Goal: Book appointment/travel/reservation

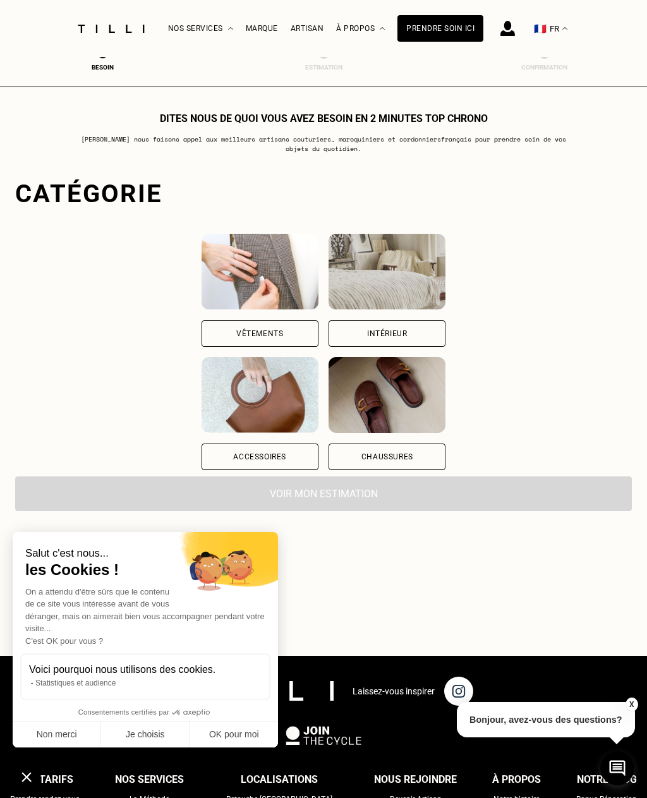
click at [247, 735] on button "OK pour moi" at bounding box center [234, 735] width 89 height 27
checkbox input "true"
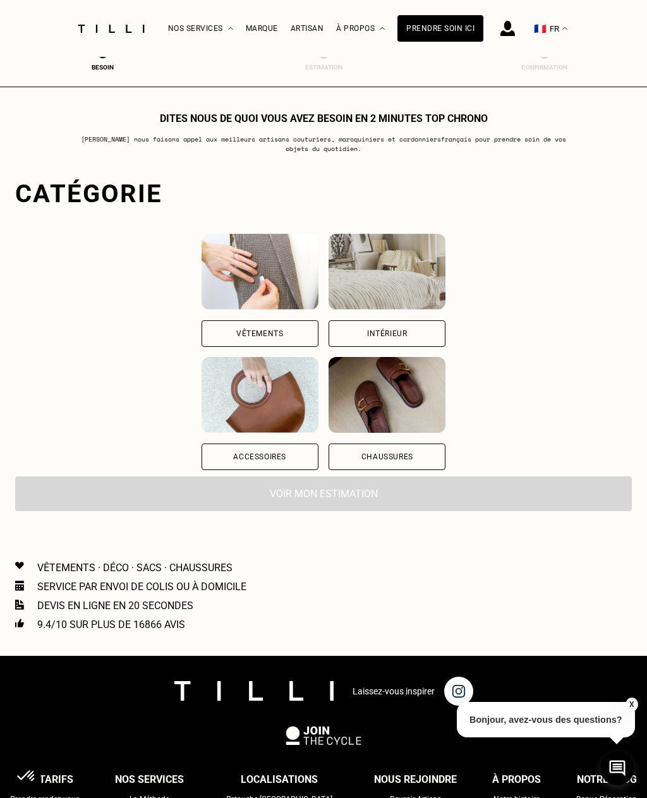
click at [446, 333] on div "Intérieur" at bounding box center [387, 334] width 117 height 27
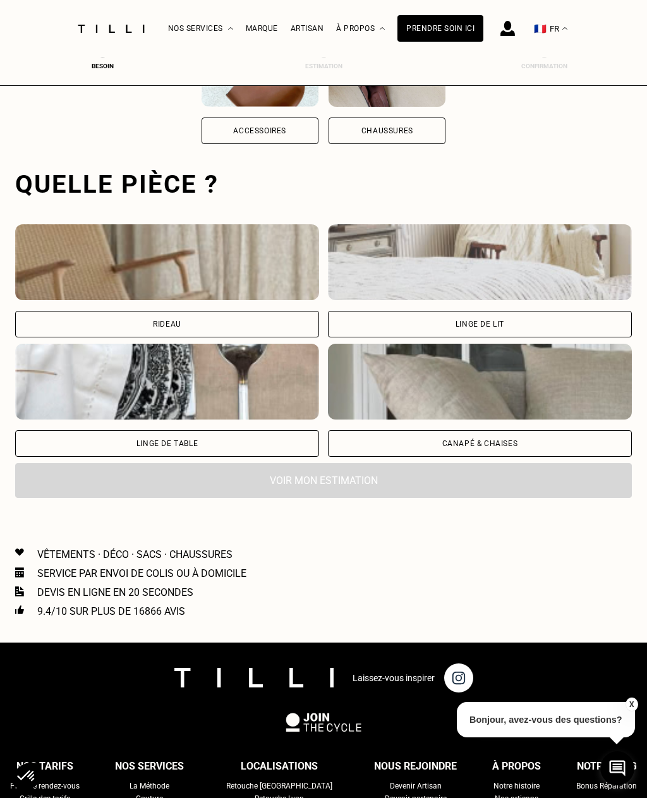
scroll to position [390, 0]
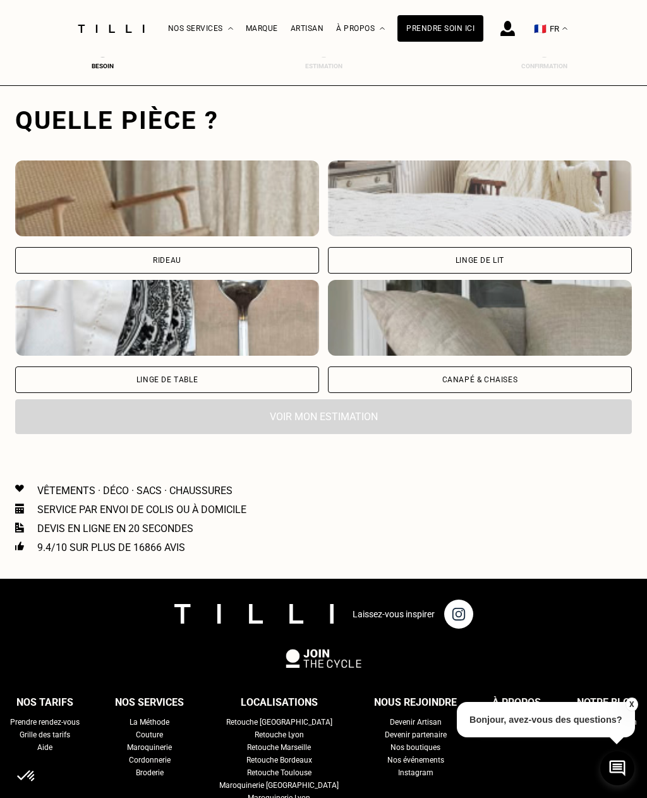
click at [298, 262] on div "Rideau" at bounding box center [167, 260] width 304 height 27
select select "FR"
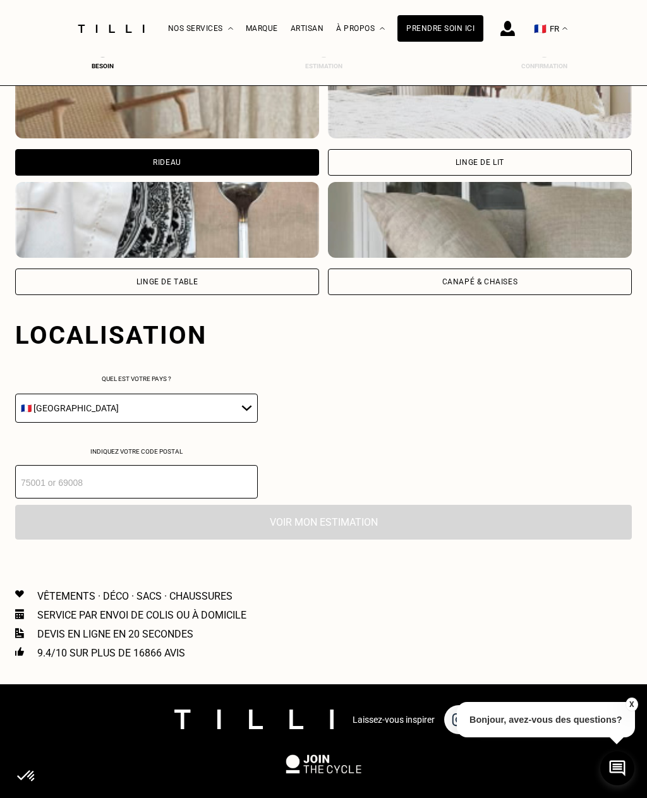
scroll to position [704, 0]
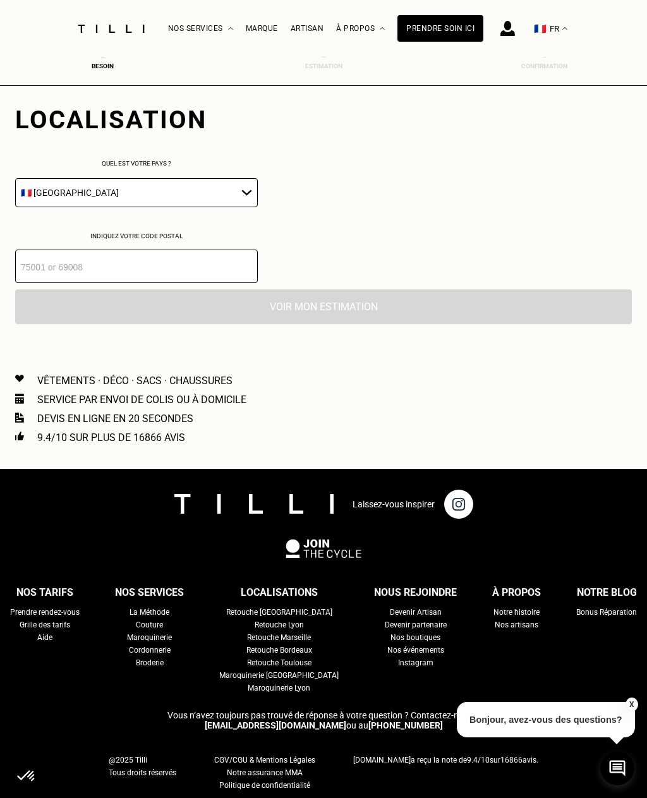
click at [213, 280] on input "number" at bounding box center [136, 267] width 243 height 34
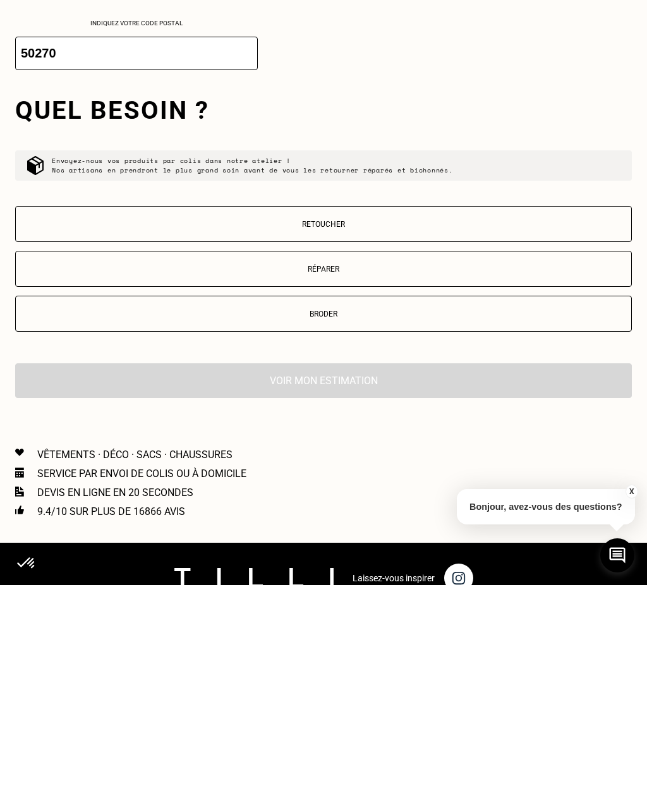
type input "50270"
click at [429, 419] on button "Retoucher" at bounding box center [323, 437] width 617 height 36
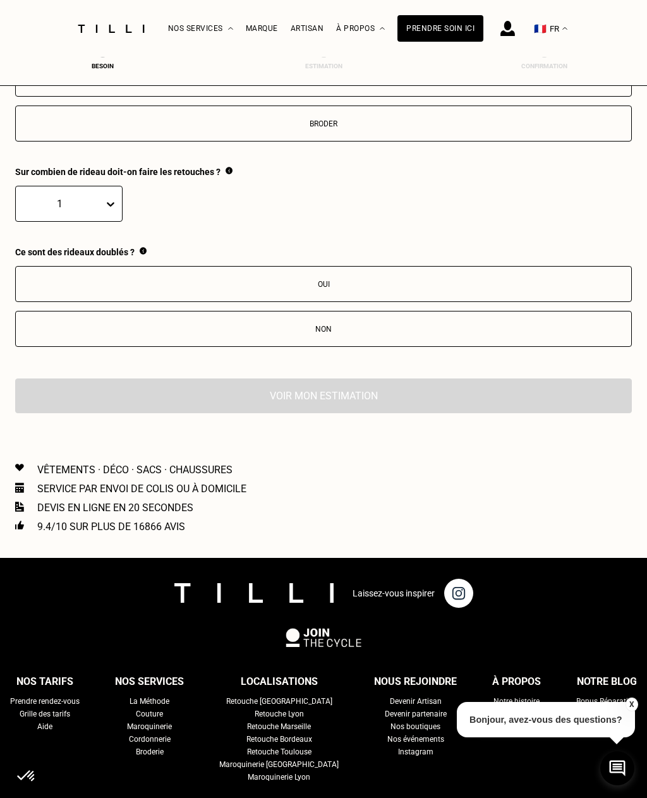
scroll to position [1105, 0]
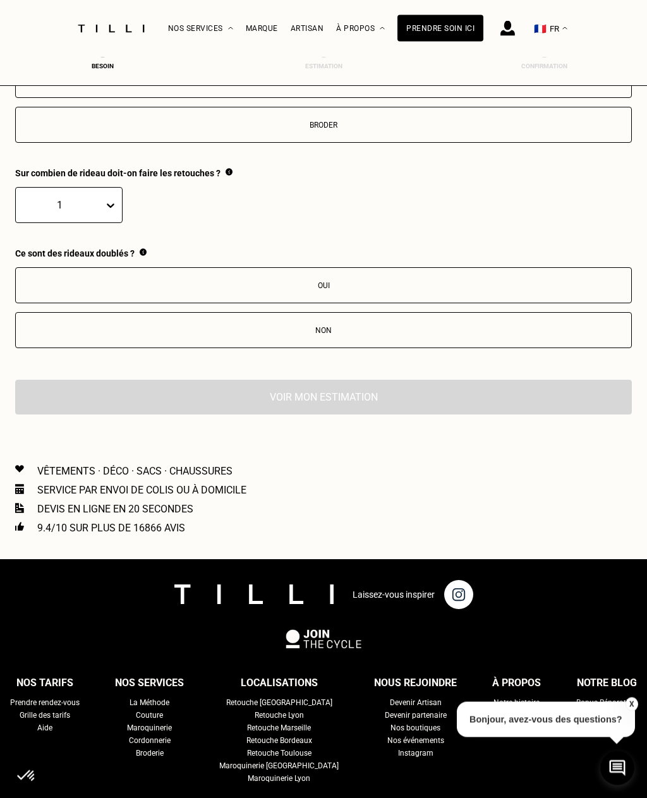
click at [342, 336] on div "Non" at bounding box center [323, 331] width 603 height 9
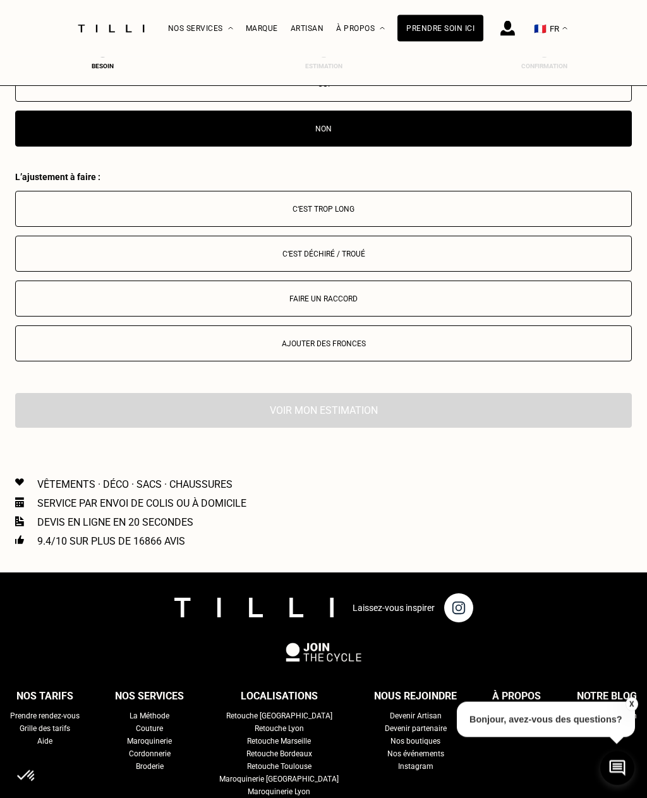
scroll to position [1305, 0]
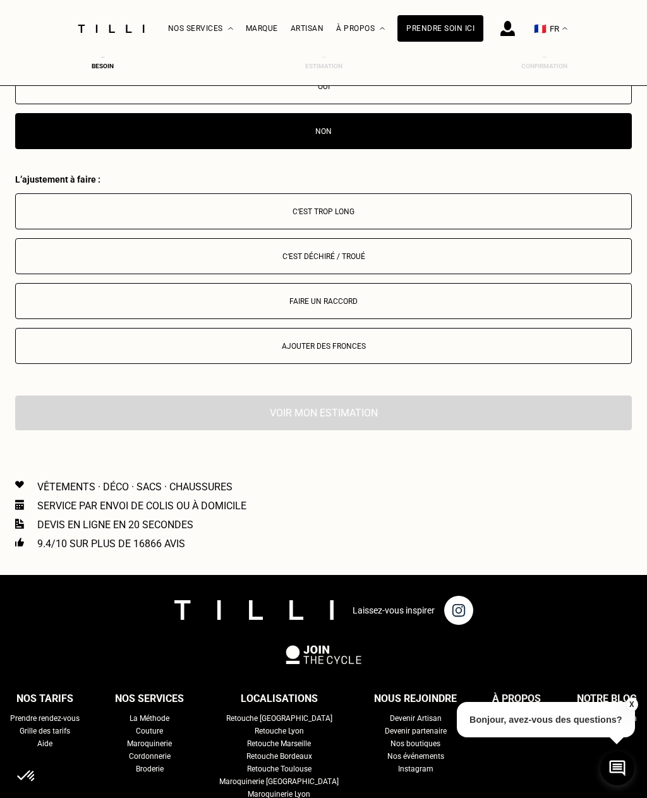
click at [367, 216] on div "C‘est trop long" at bounding box center [323, 211] width 603 height 9
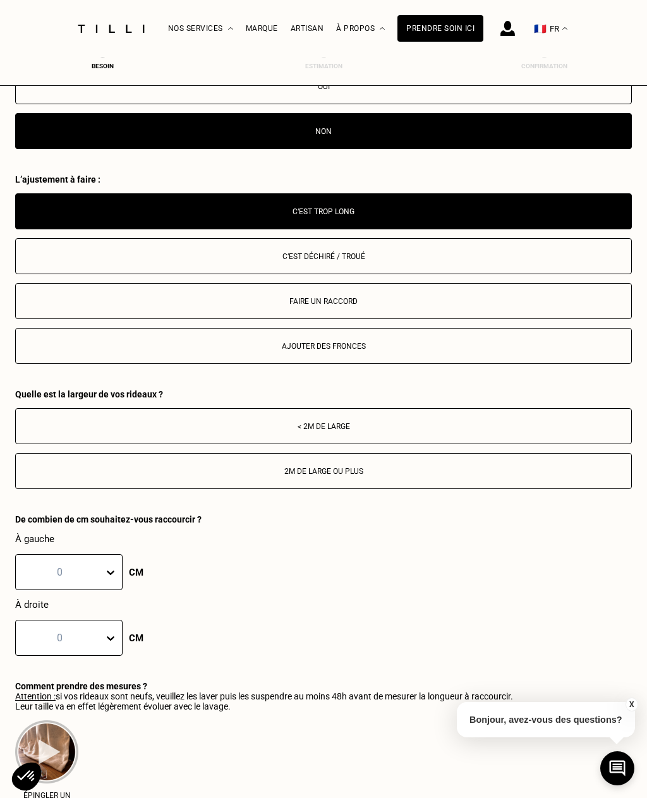
click at [366, 431] on div "< 2m de large" at bounding box center [323, 426] width 603 height 9
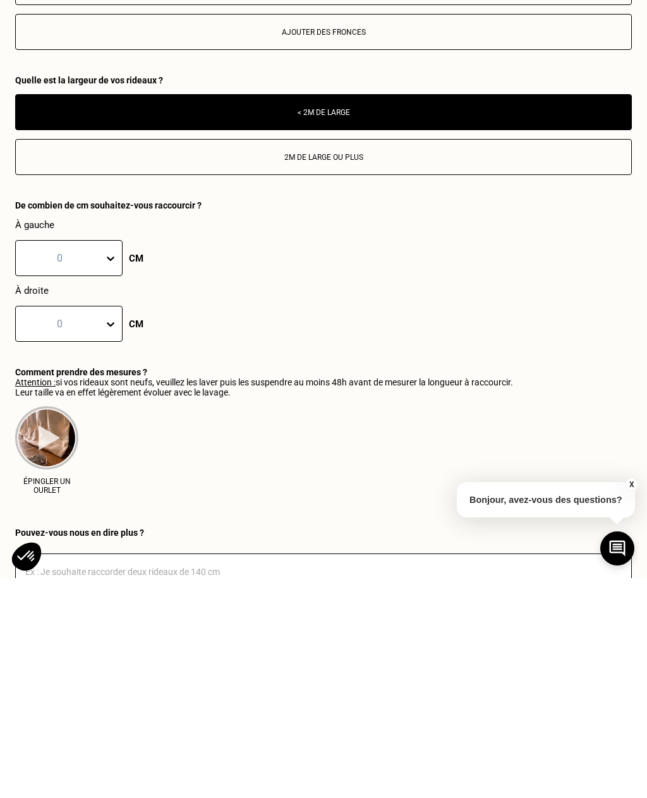
scroll to position [1620, 0]
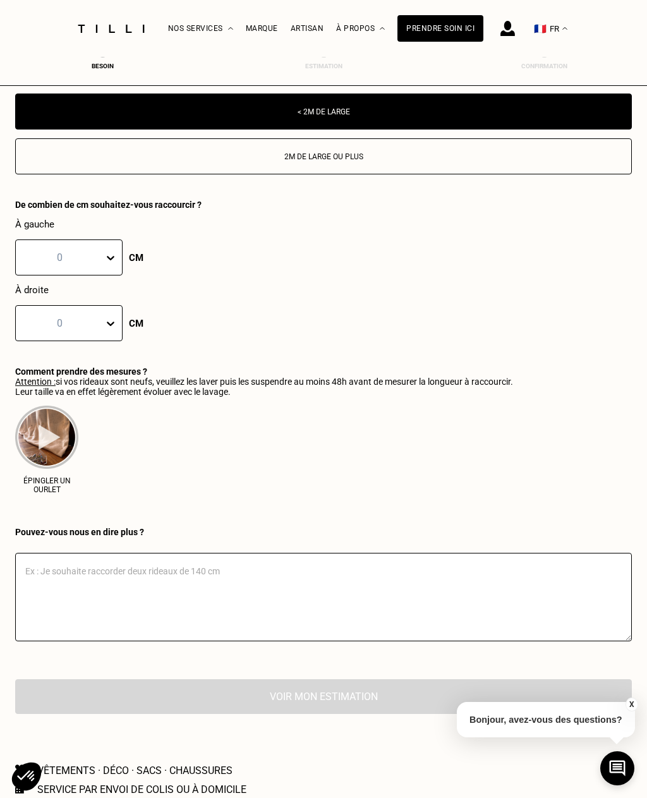
click at [245, 341] on div "À gauche 0 CM À droite 0 CM" at bounding box center [323, 280] width 617 height 123
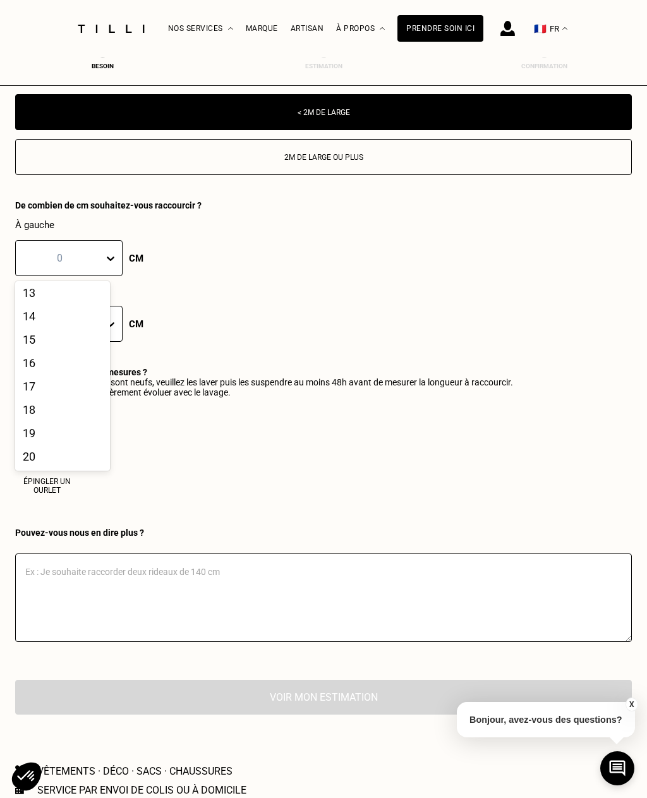
scroll to position [320, 0]
click at [70, 468] on div "20" at bounding box center [62, 456] width 95 height 23
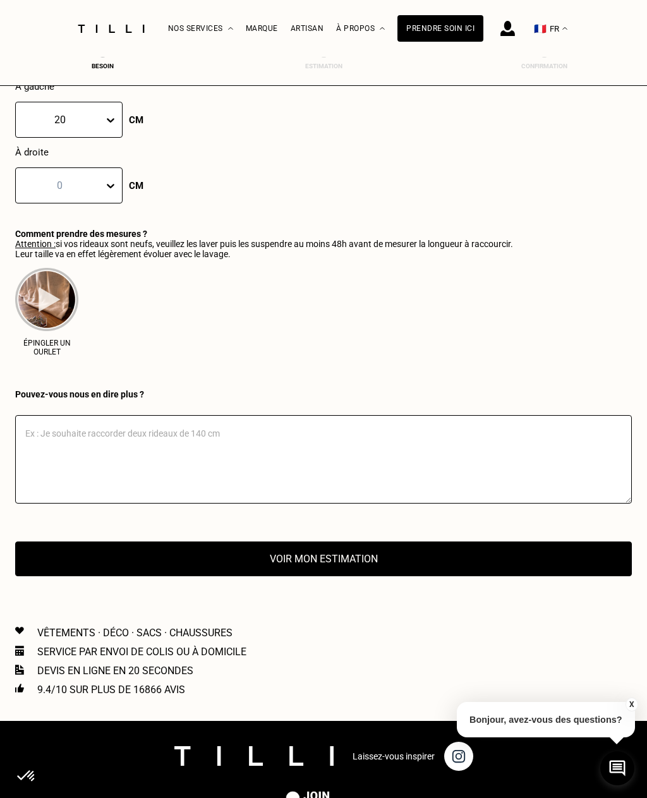
scroll to position [1770, 0]
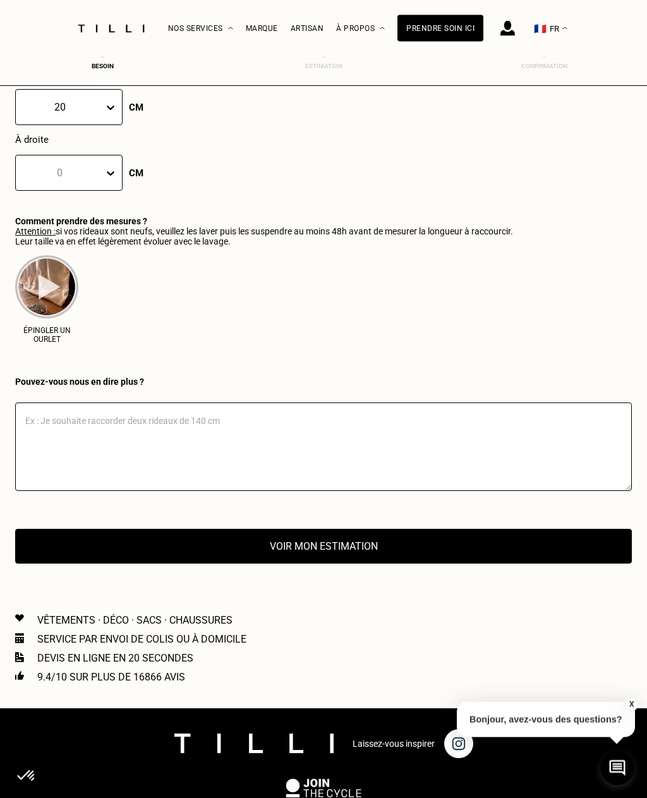
click at [374, 565] on button "Voir mon estimation" at bounding box center [323, 547] width 617 height 35
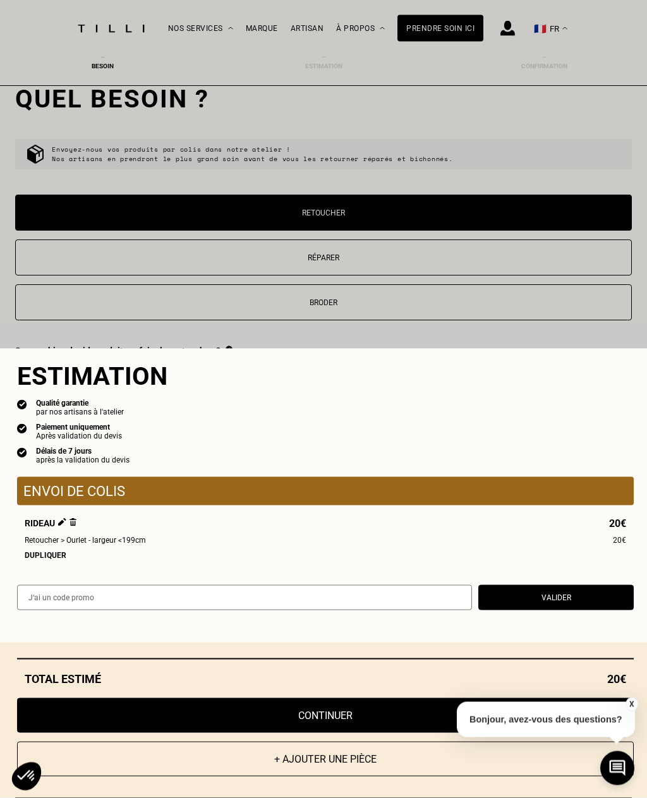
scroll to position [928, 0]
